Goal: Obtain resource: Obtain resource

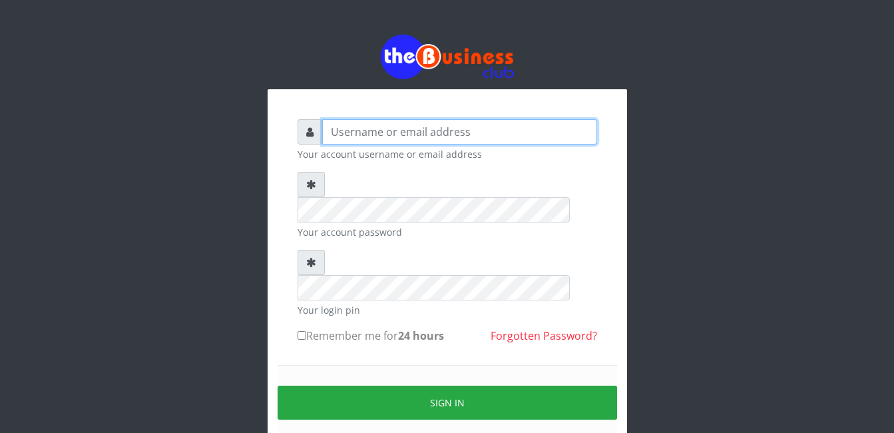
click at [357, 140] on input "text" at bounding box center [459, 131] width 275 height 25
type input "Psteph"
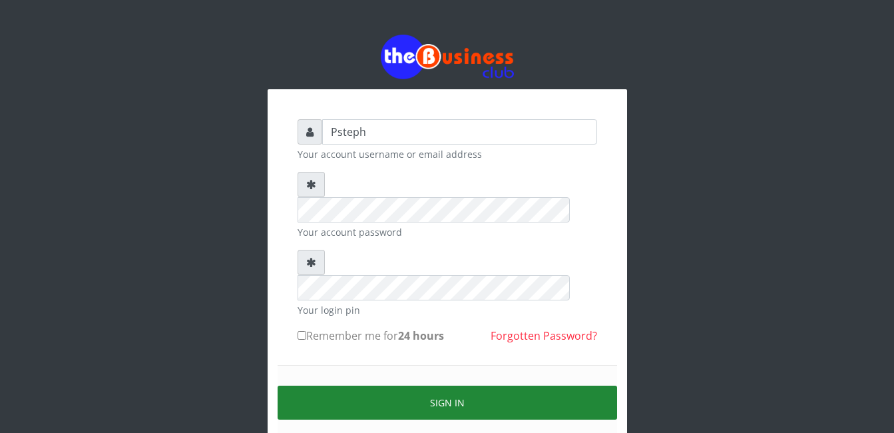
click at [477, 385] on button "Sign in" at bounding box center [447, 402] width 339 height 34
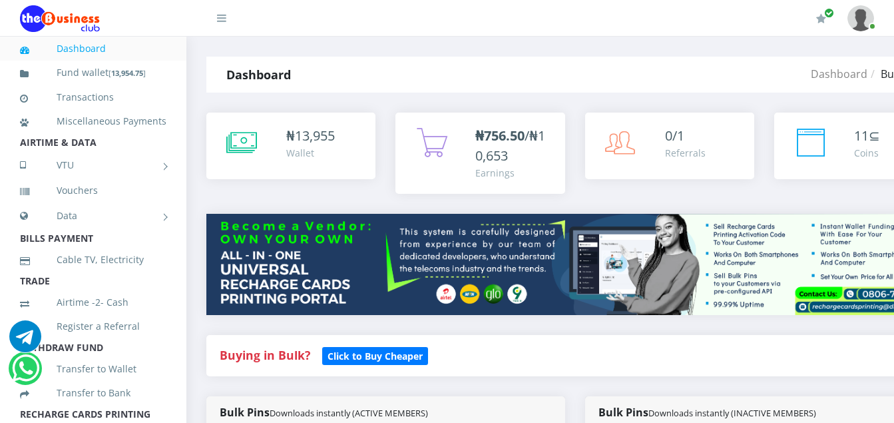
click at [544, 416] on div "Bulk Pins Downloads instantly (ACTIVE MEMBERS)" at bounding box center [385, 412] width 359 height 33
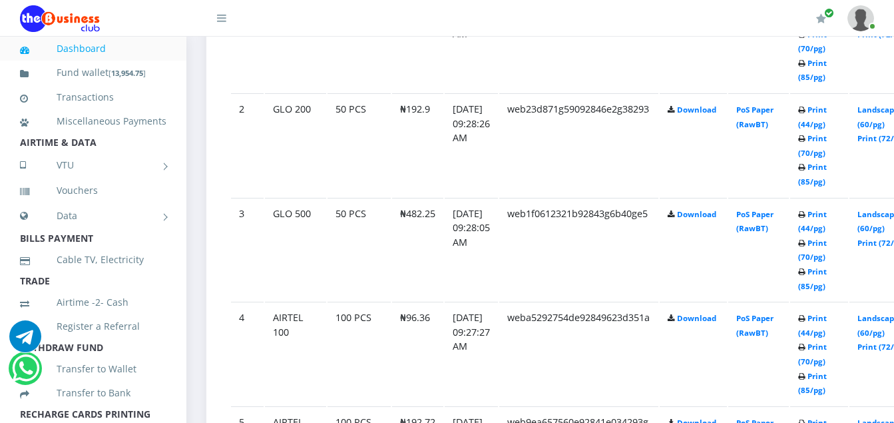
scroll to position [879, 0]
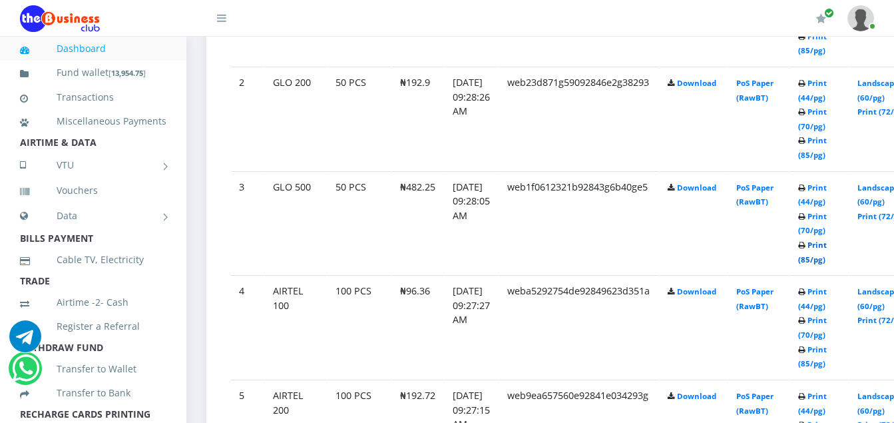
click at [827, 262] on link "Print (85/pg)" at bounding box center [812, 252] width 29 height 25
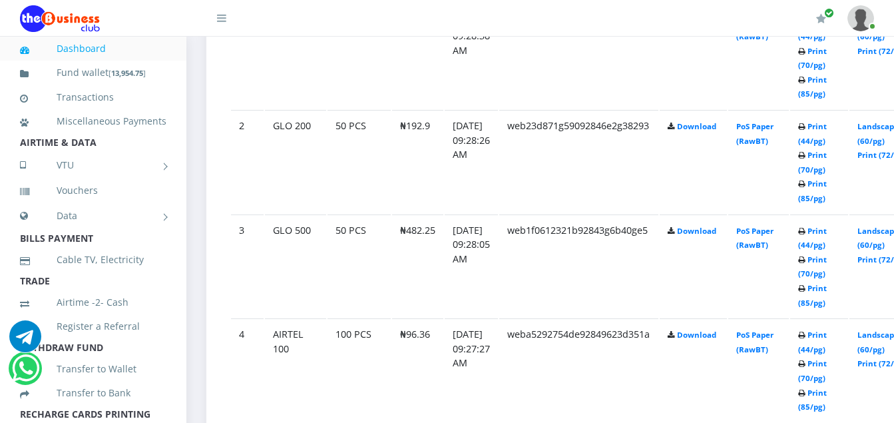
scroll to position [879, 0]
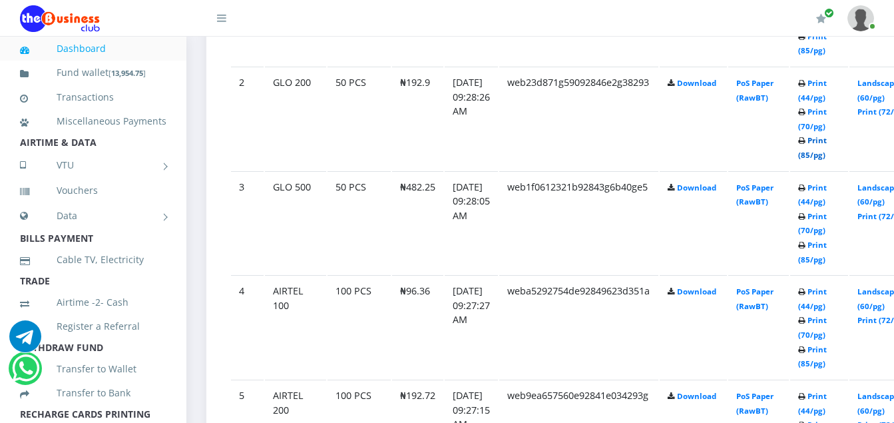
click at [827, 157] on link "Print (85/pg)" at bounding box center [812, 147] width 29 height 25
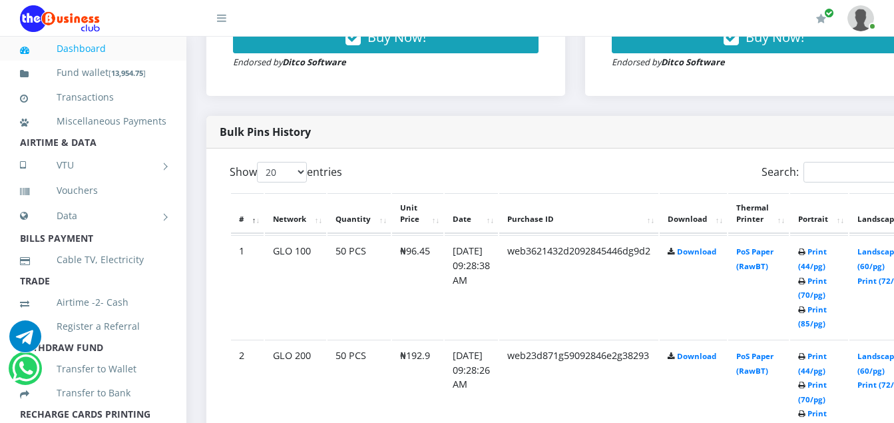
scroll to position [611, 0]
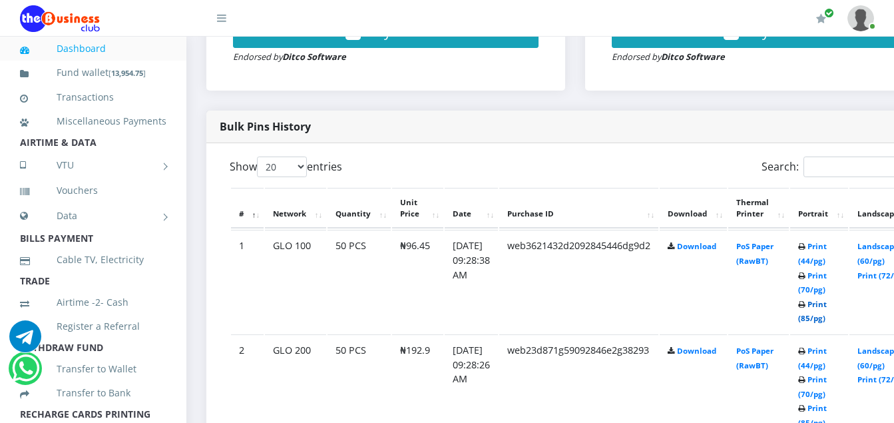
click at [827, 323] on link "Print (85/pg)" at bounding box center [812, 311] width 29 height 25
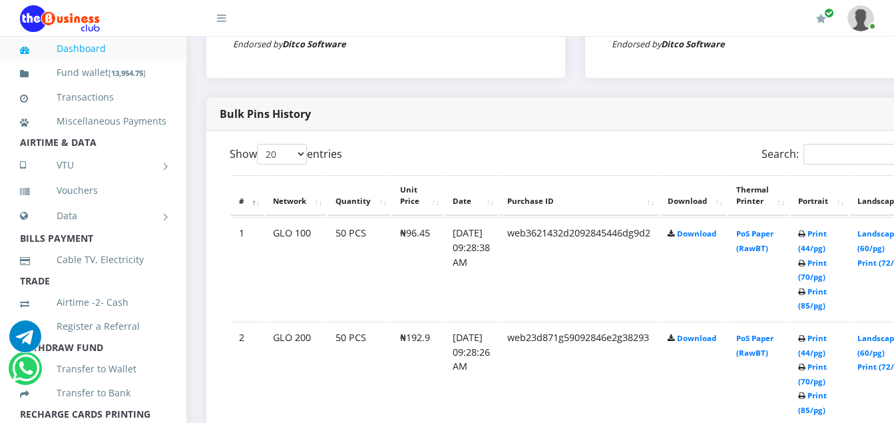
scroll to position [611, 0]
